Goal: Transaction & Acquisition: Purchase product/service

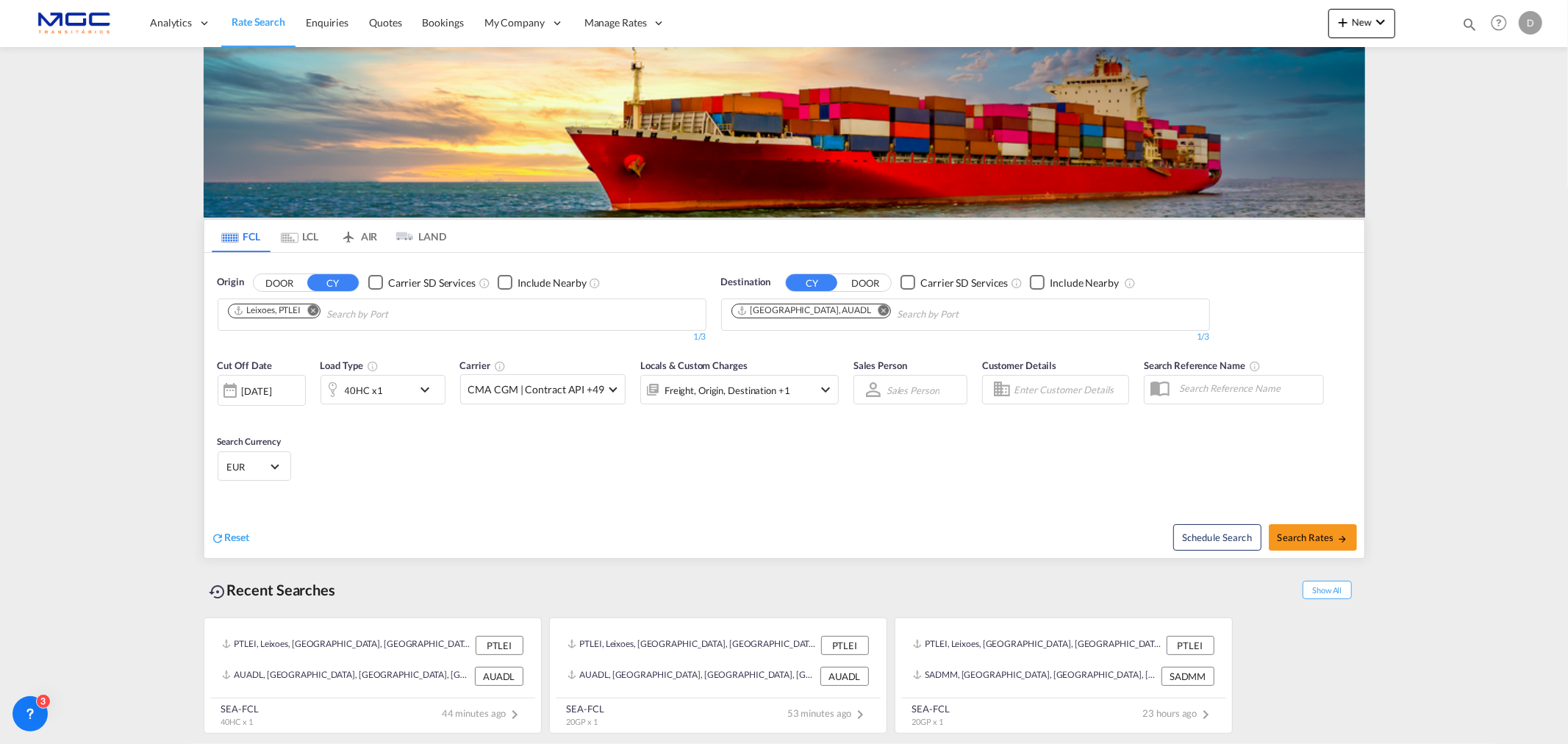
click at [878, 307] on md-icon "Remove" at bounding box center [883, 310] width 11 height 11
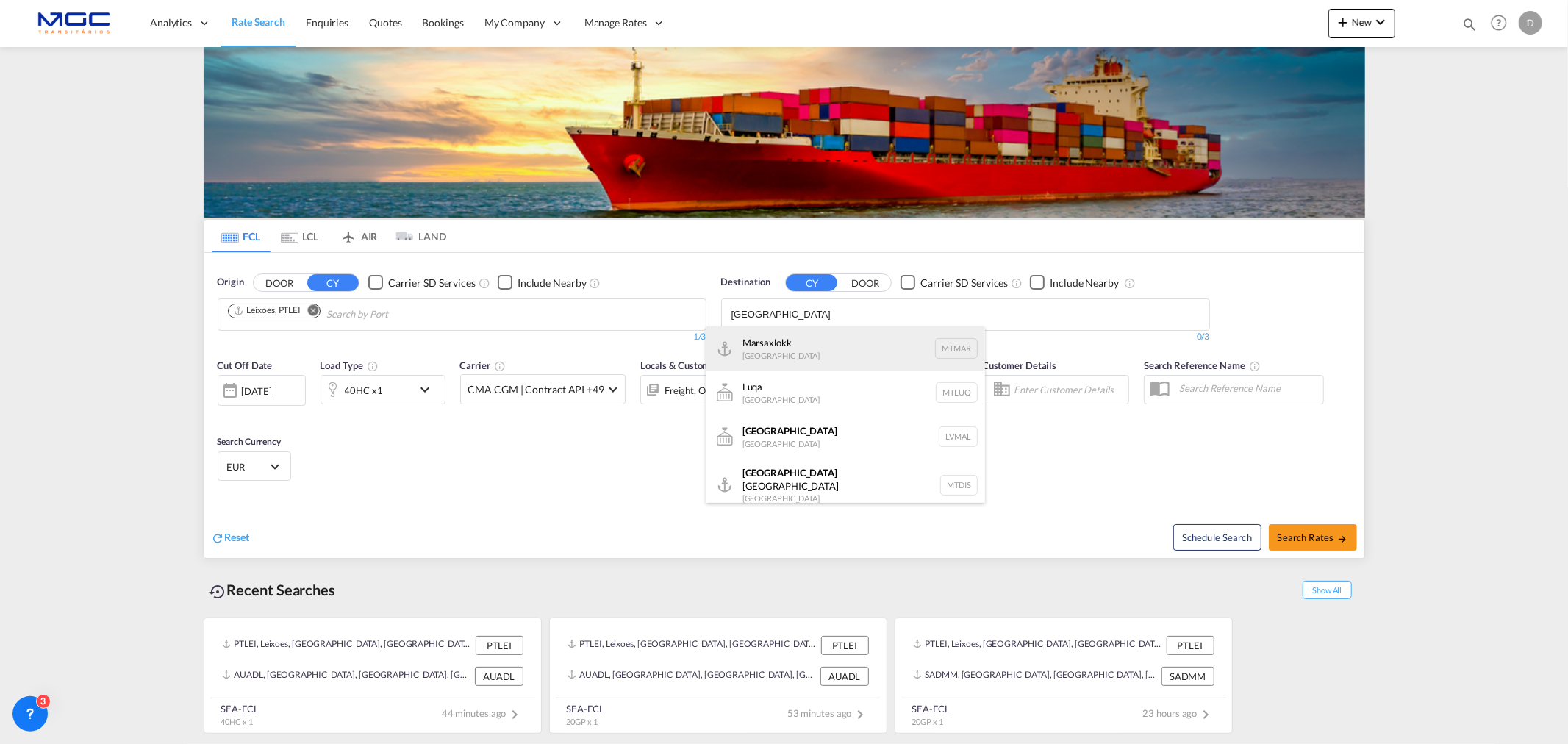
type input "[GEOGRAPHIC_DATA]"
click at [814, 358] on div "Marsaxlokk [GEOGRAPHIC_DATA] [GEOGRAPHIC_DATA]" at bounding box center [845, 348] width 279 height 44
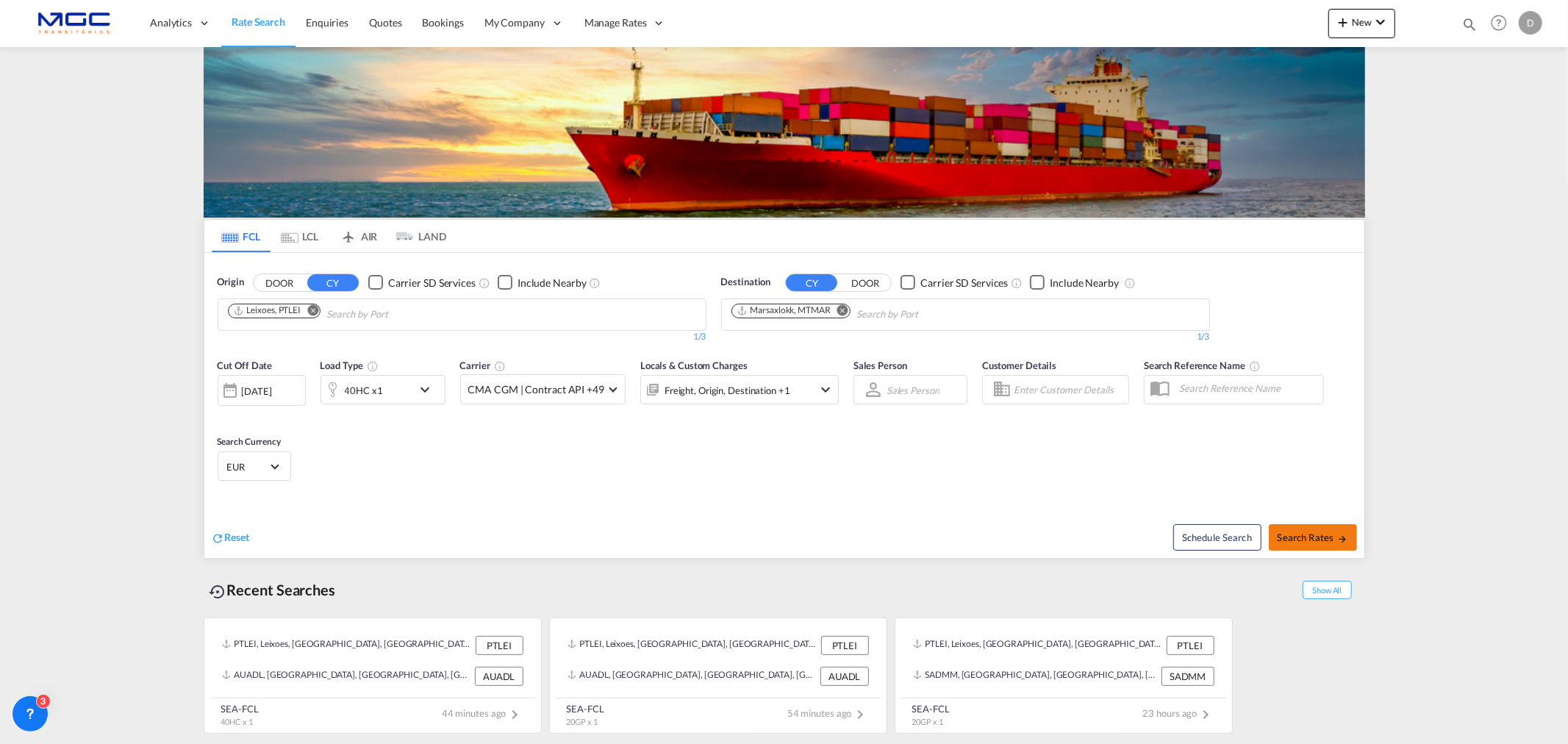
click at [1307, 539] on span "Search Rates" at bounding box center [1313, 537] width 71 height 12
type input "PTLEI to MTMAR / [DATE]"
